Goal: Information Seeking & Learning: Find specific fact

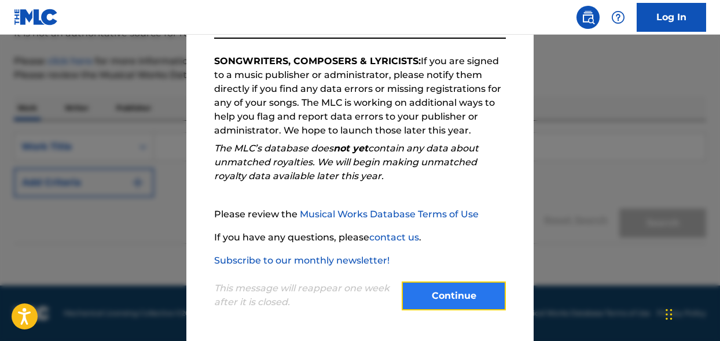
click at [450, 303] on button "Continue" at bounding box center [454, 296] width 104 height 29
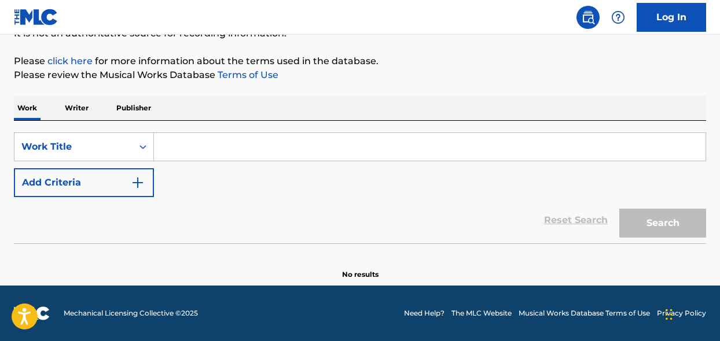
click at [198, 138] on input "Search Form" at bounding box center [429, 147] width 551 height 28
click at [83, 143] on div "Work Title" at bounding box center [73, 147] width 104 height 14
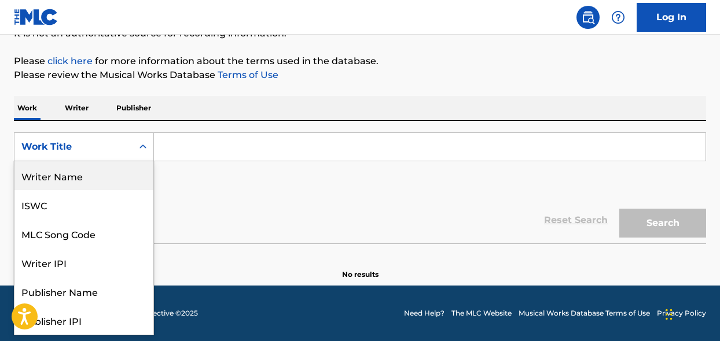
click at [74, 179] on div "Writer Name" at bounding box center [83, 175] width 139 height 29
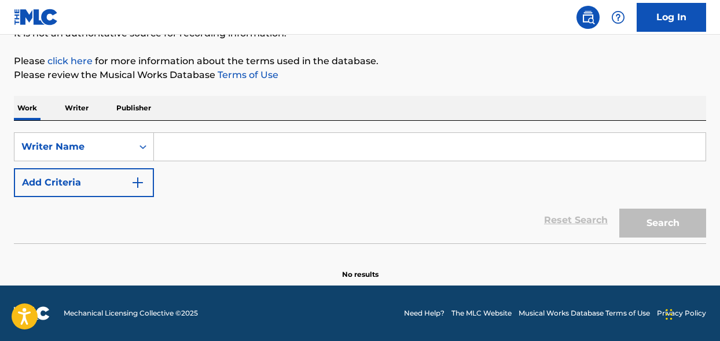
click at [203, 145] on input "Search Form" at bounding box center [429, 147] width 551 height 28
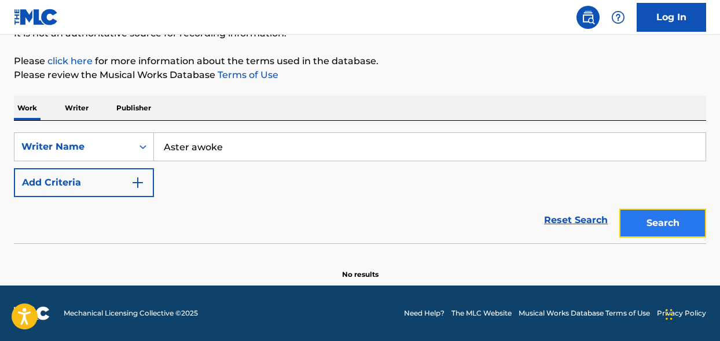
click at [668, 215] on button "Search" at bounding box center [662, 223] width 87 height 29
click at [208, 139] on input "Aster awoke" at bounding box center [429, 147] width 551 height 28
click at [207, 145] on input "Aster awoke" at bounding box center [429, 147] width 551 height 28
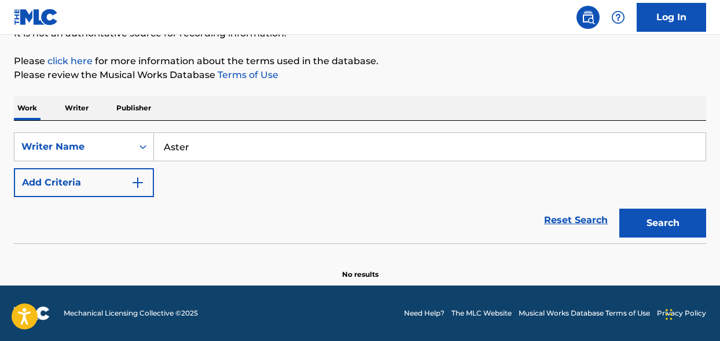
click at [619, 209] on button "Search" at bounding box center [662, 223] width 87 height 29
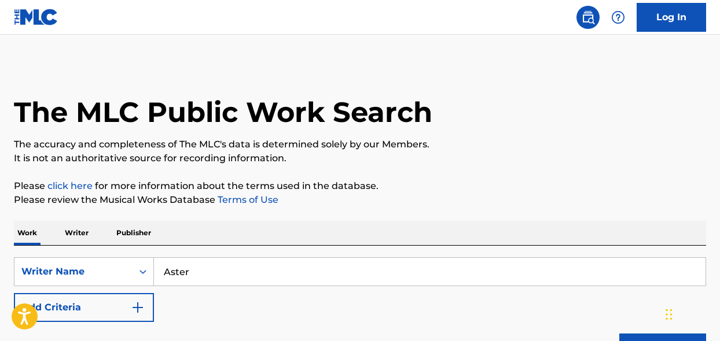
click at [171, 278] on input "Aster" at bounding box center [429, 272] width 551 height 28
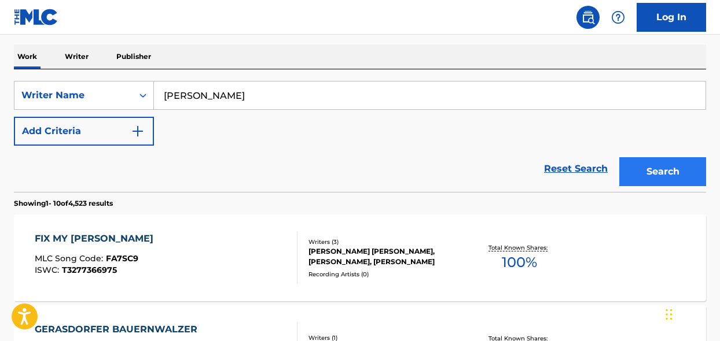
type input "[PERSON_NAME]"
click at [653, 166] on button "Search" at bounding box center [662, 171] width 87 height 29
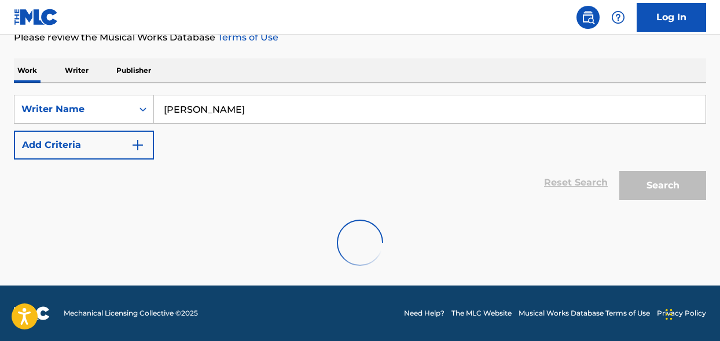
scroll to position [125, 0]
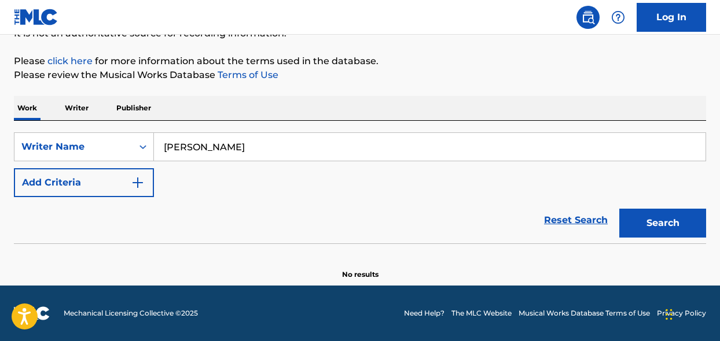
click at [238, 150] on input "[PERSON_NAME]" at bounding box center [429, 147] width 551 height 28
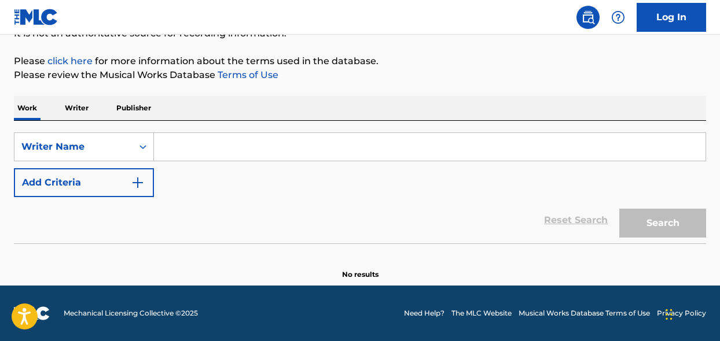
click at [90, 119] on p "Writer" at bounding box center [76, 108] width 31 height 24
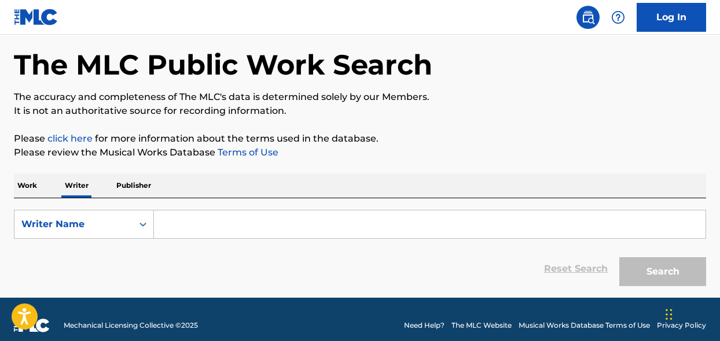
scroll to position [60, 0]
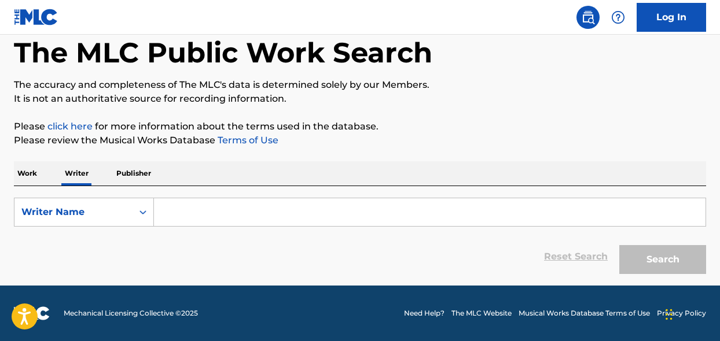
click at [197, 207] on input "Search Form" at bounding box center [429, 212] width 551 height 28
type input "Aster awoke"
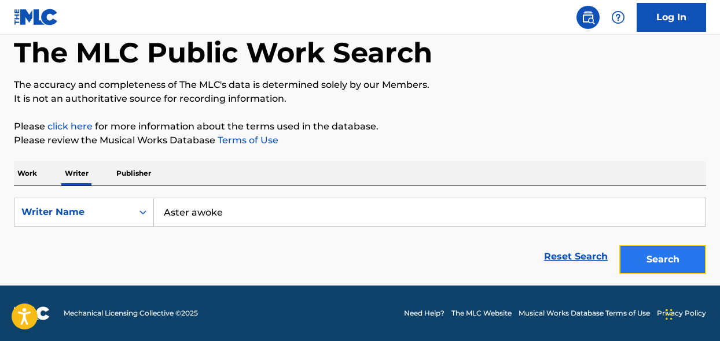
click at [650, 262] on button "Search" at bounding box center [662, 259] width 87 height 29
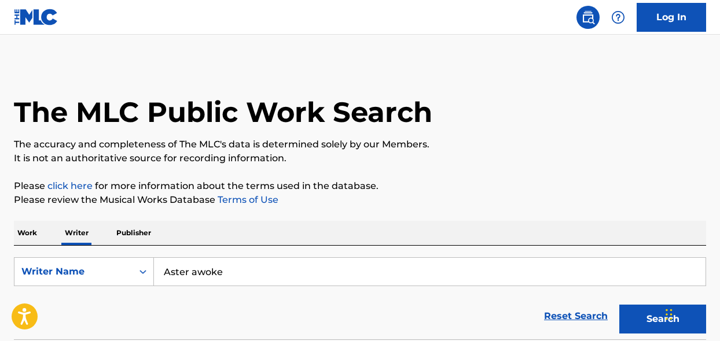
scroll to position [165, 0]
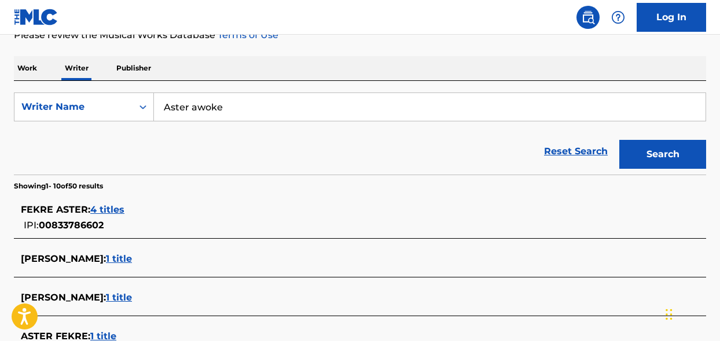
click at [403, 151] on div "Reset Search Search" at bounding box center [360, 151] width 692 height 46
